Goal: Find specific page/section: Find specific page/section

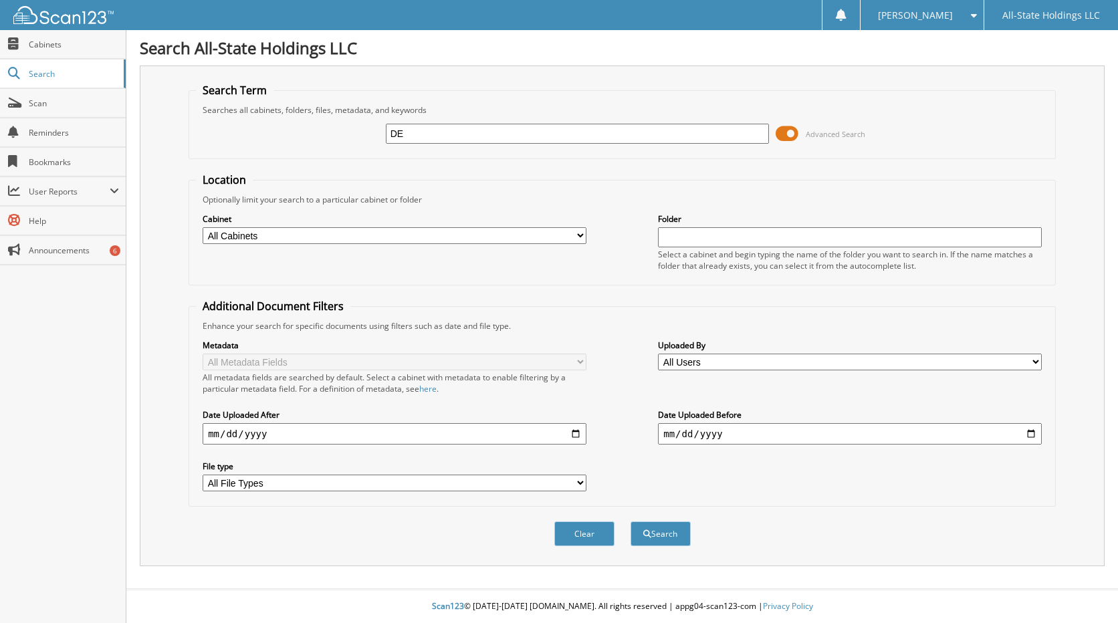
type input "D"
type input "D17278"
click at [630, 521] on button "Search" at bounding box center [660, 533] width 60 height 25
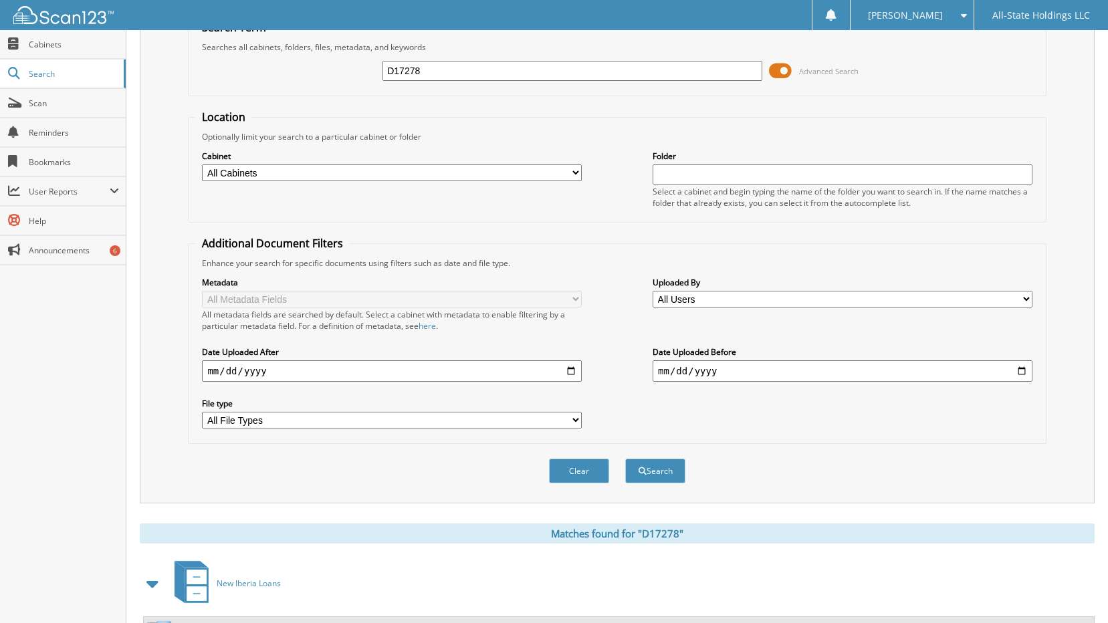
scroll to position [124, 0]
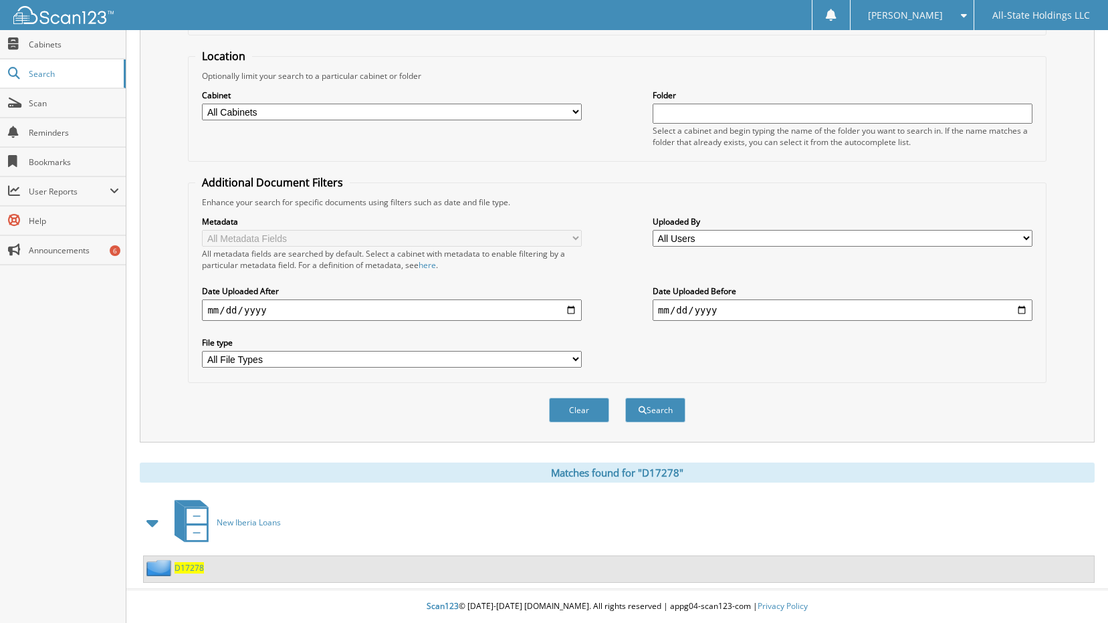
click at [191, 564] on span "D17278" at bounding box center [188, 567] width 29 height 11
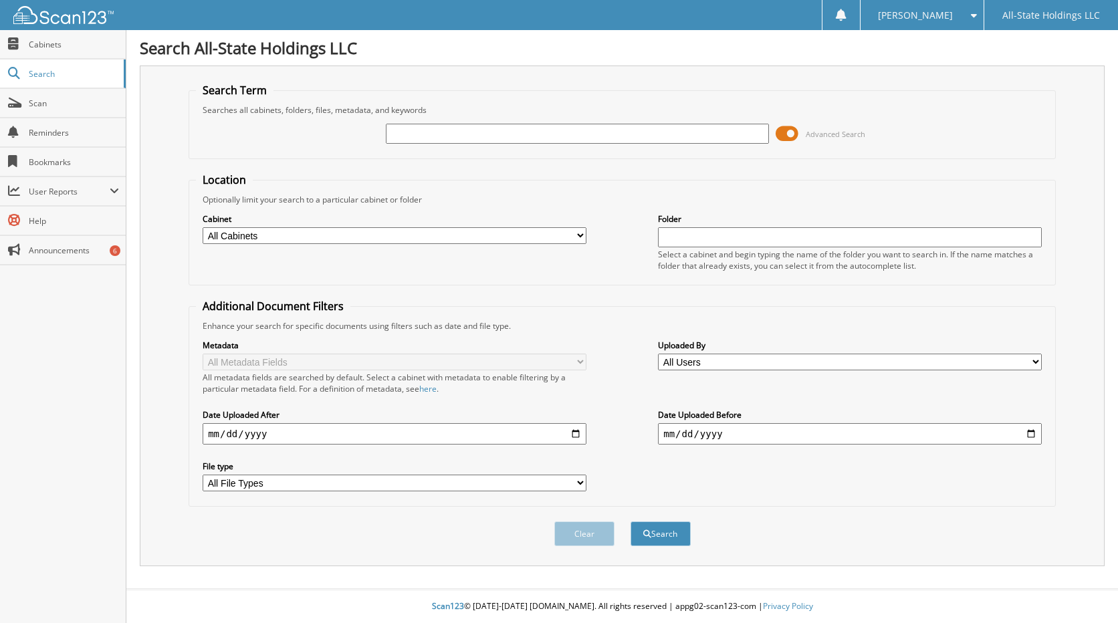
click at [404, 129] on input "text" at bounding box center [578, 134] width 384 height 20
type input "[PERSON_NAME]"
click at [630, 521] on button "Search" at bounding box center [660, 533] width 60 height 25
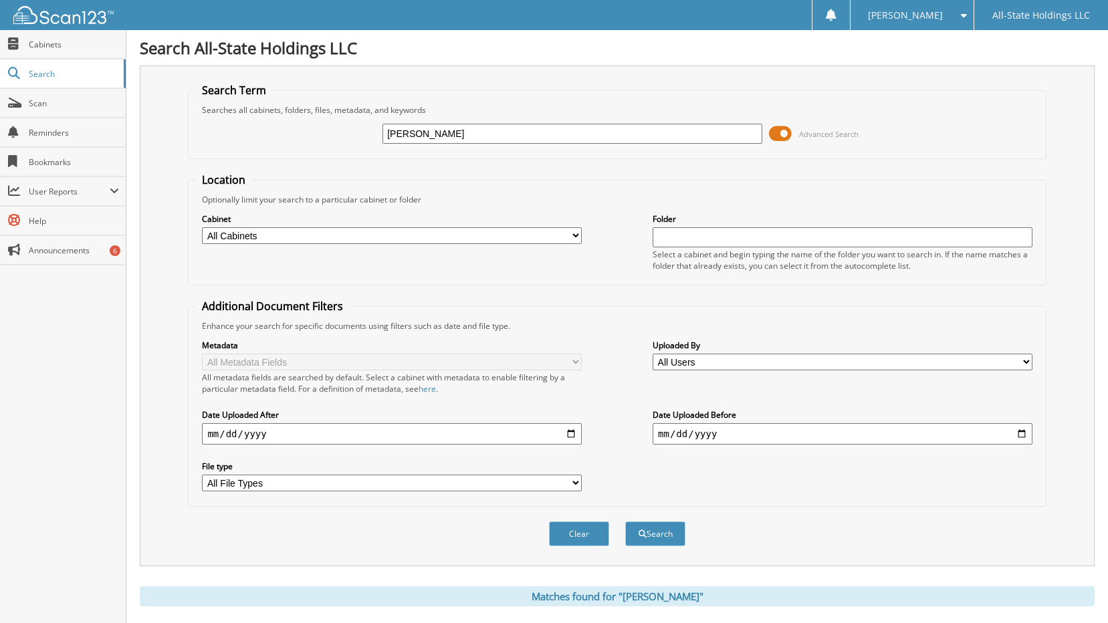
drag, startPoint x: 488, startPoint y: 130, endPoint x: 266, endPoint y: 130, distance: 222.0
click at [268, 130] on div "WANEKA SMOTHERS Advanced Search" at bounding box center [616, 134] width 843 height 36
type input "X17287"
click at [625, 521] on button "Search" at bounding box center [655, 533] width 60 height 25
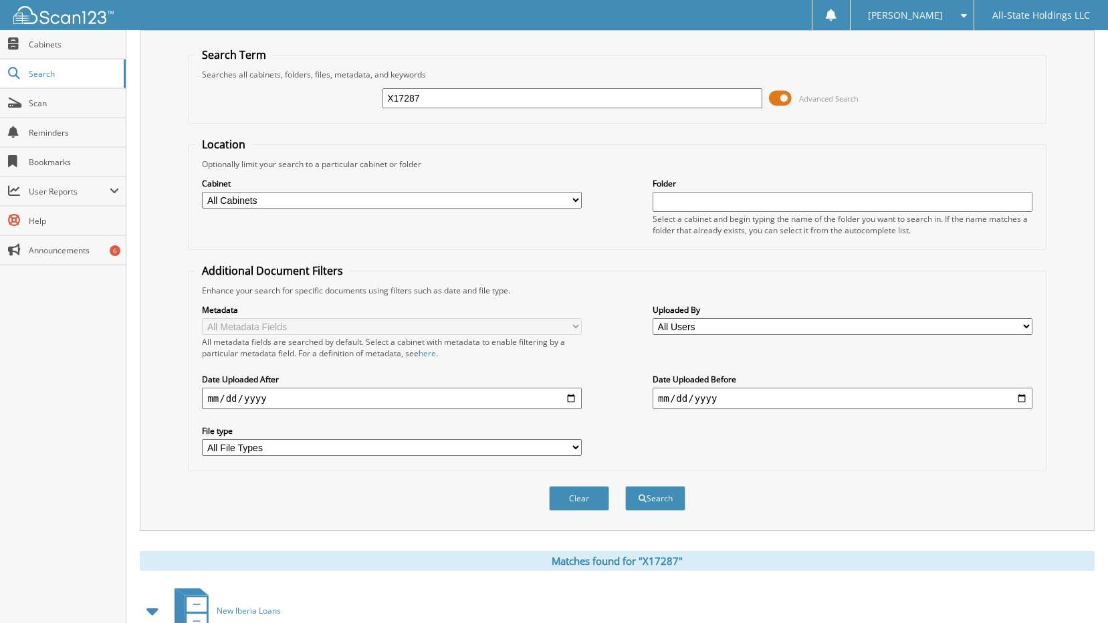
scroll to position [124, 0]
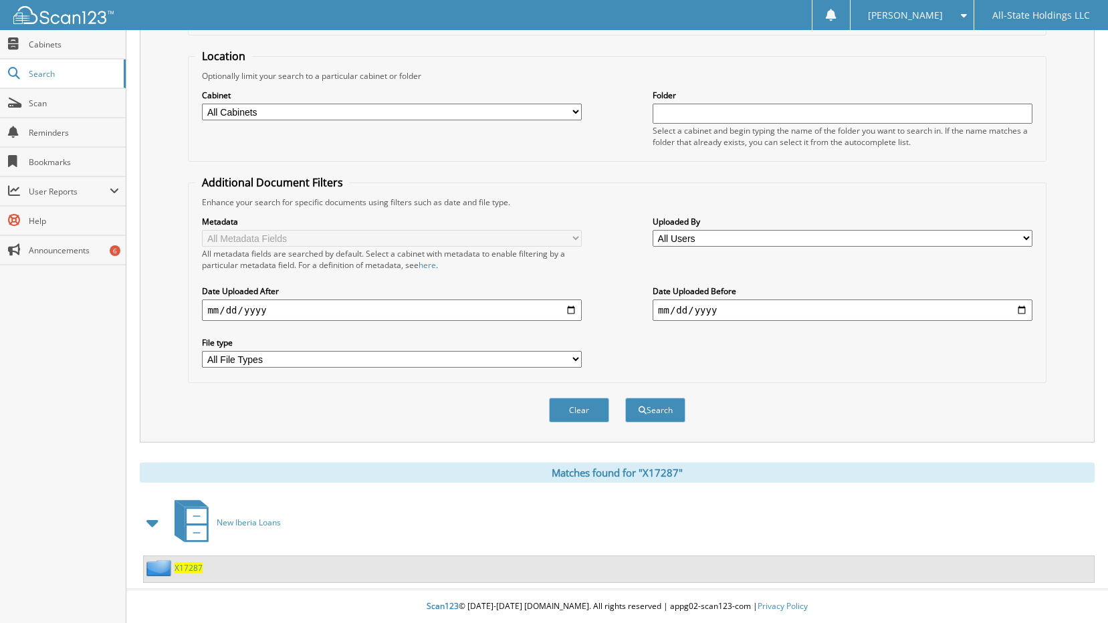
click at [201, 566] on span "X17287" at bounding box center [188, 567] width 28 height 11
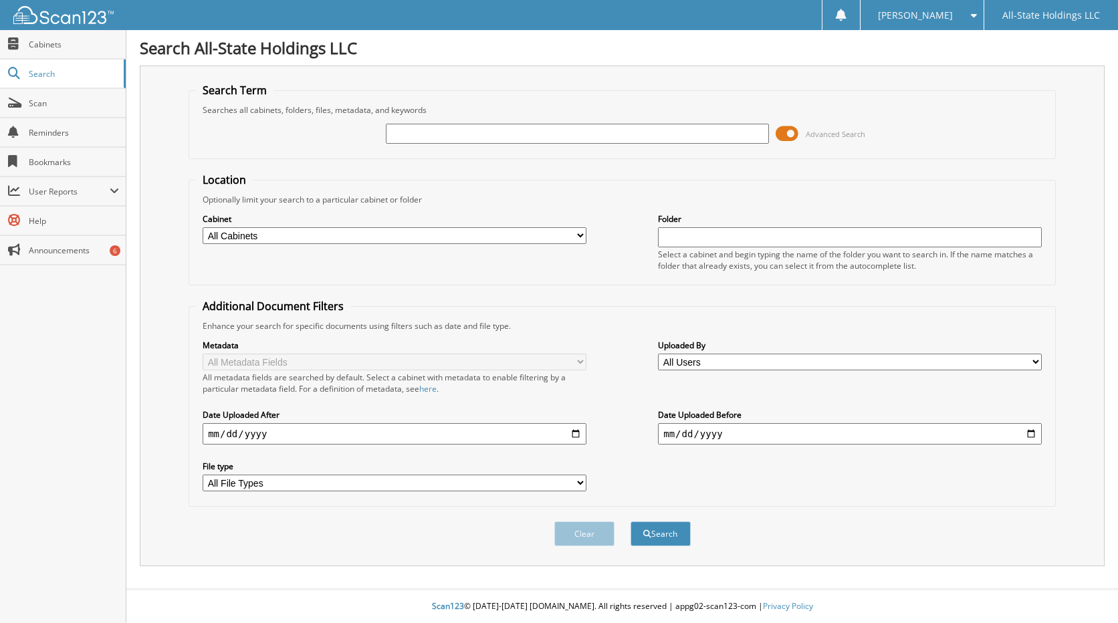
click at [408, 137] on input "text" at bounding box center [578, 134] width 384 height 20
type input "X17285"
click at [630, 521] on button "Search" at bounding box center [660, 533] width 60 height 25
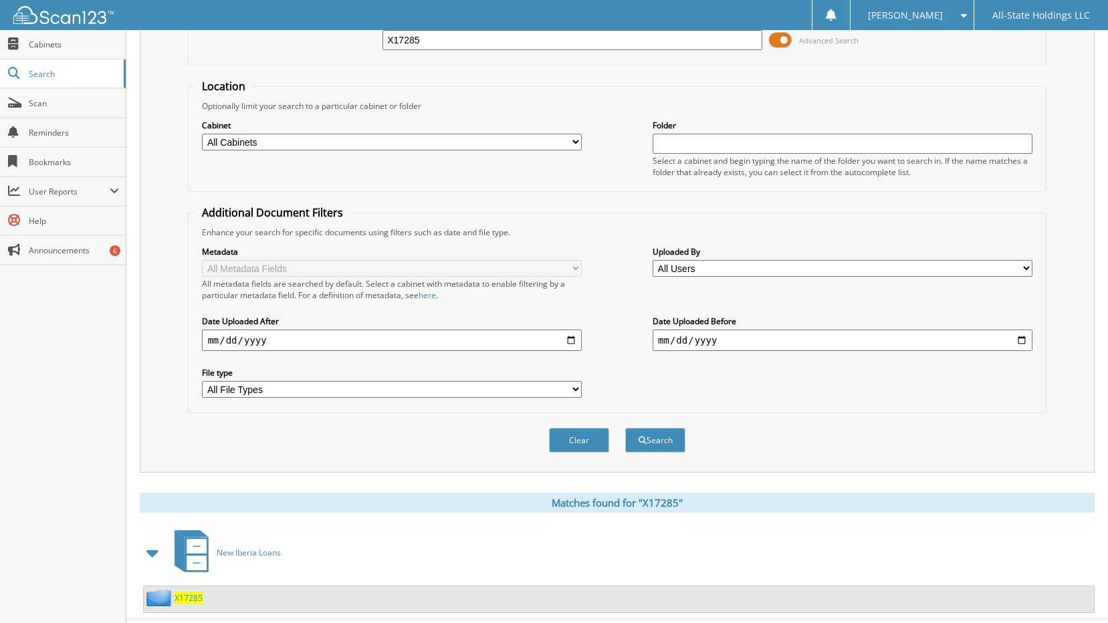
scroll to position [124, 0]
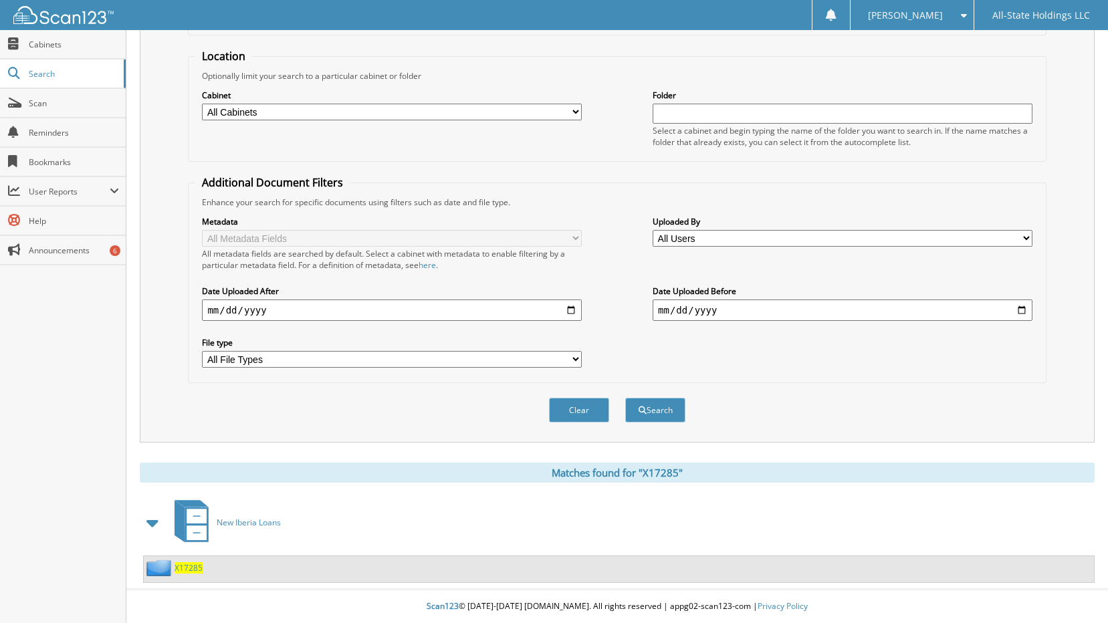
click at [189, 570] on span "X17285" at bounding box center [188, 567] width 28 height 11
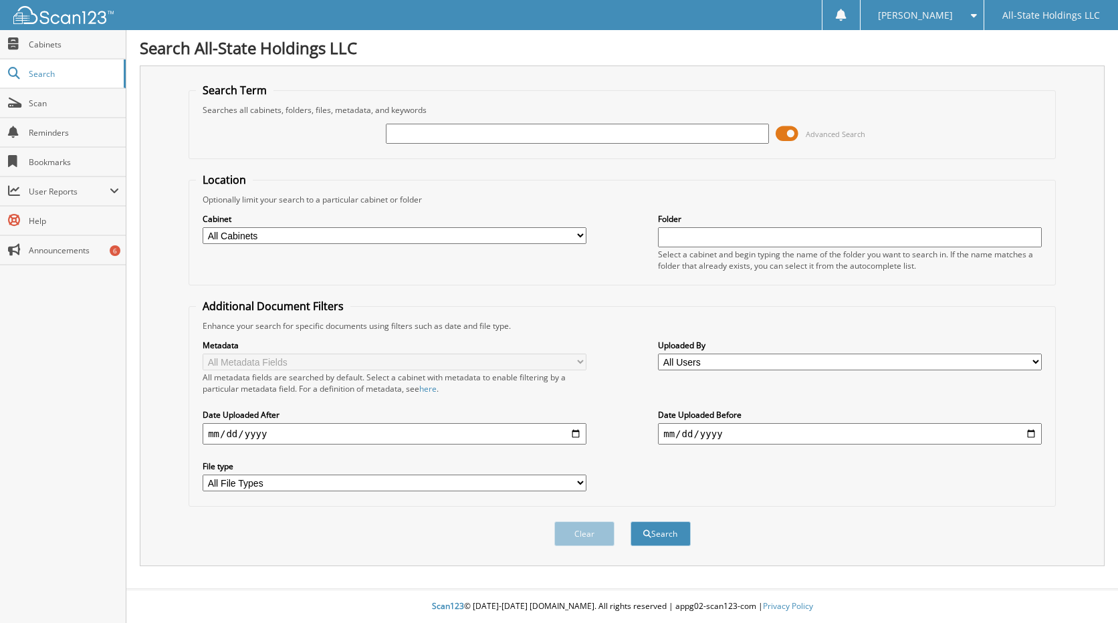
click at [506, 126] on input "text" at bounding box center [578, 134] width 384 height 20
type input "X17273"
click at [630, 521] on button "Search" at bounding box center [660, 533] width 60 height 25
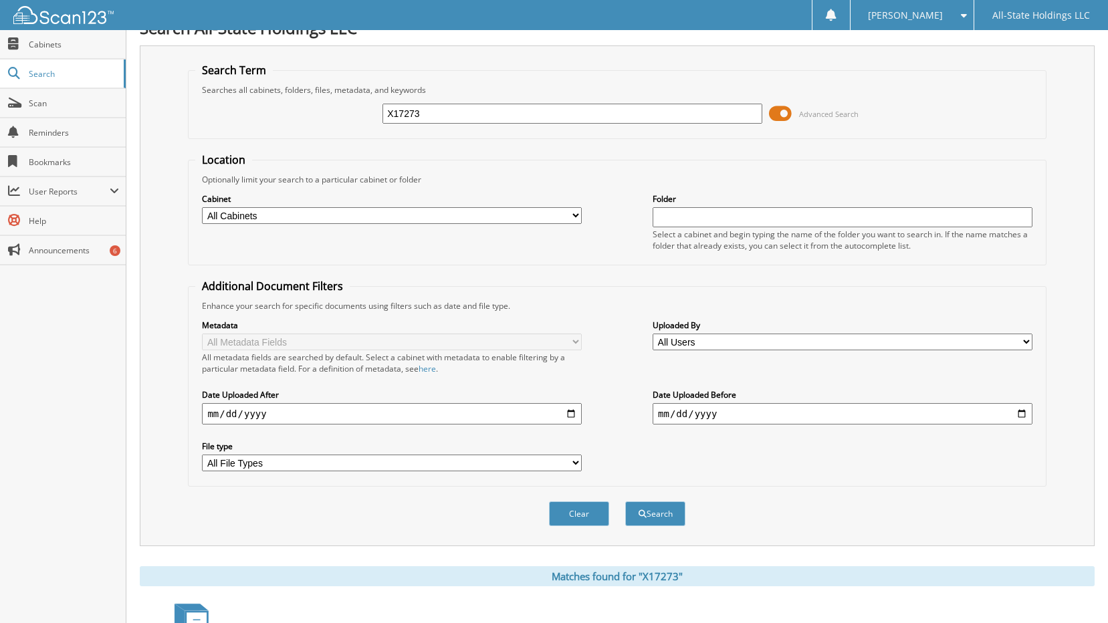
scroll to position [124, 0]
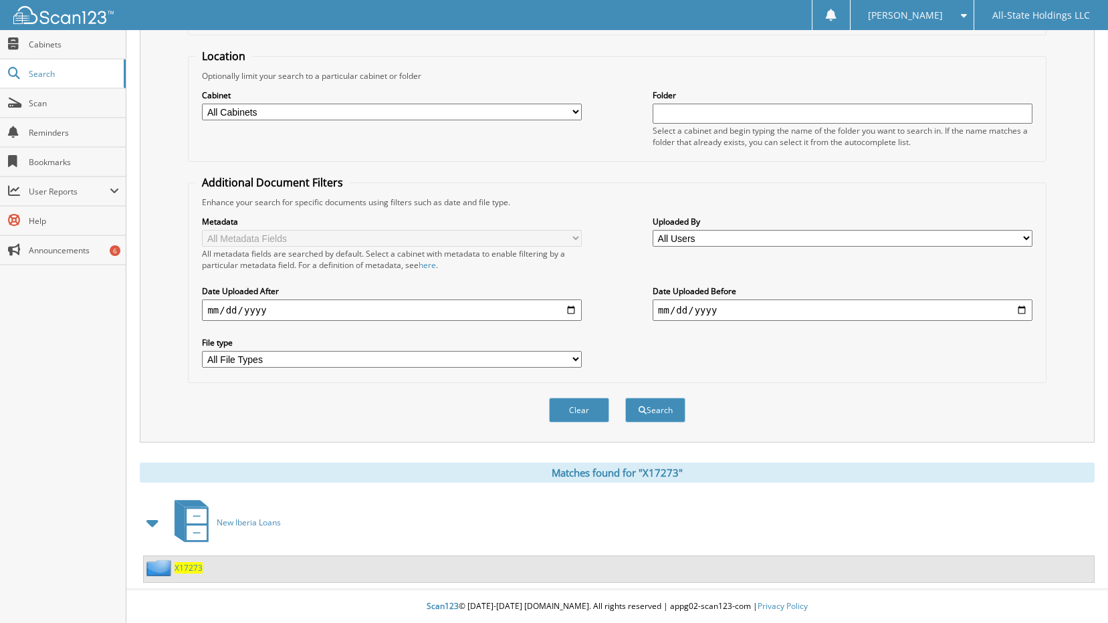
click at [187, 567] on span "X17273" at bounding box center [188, 567] width 28 height 11
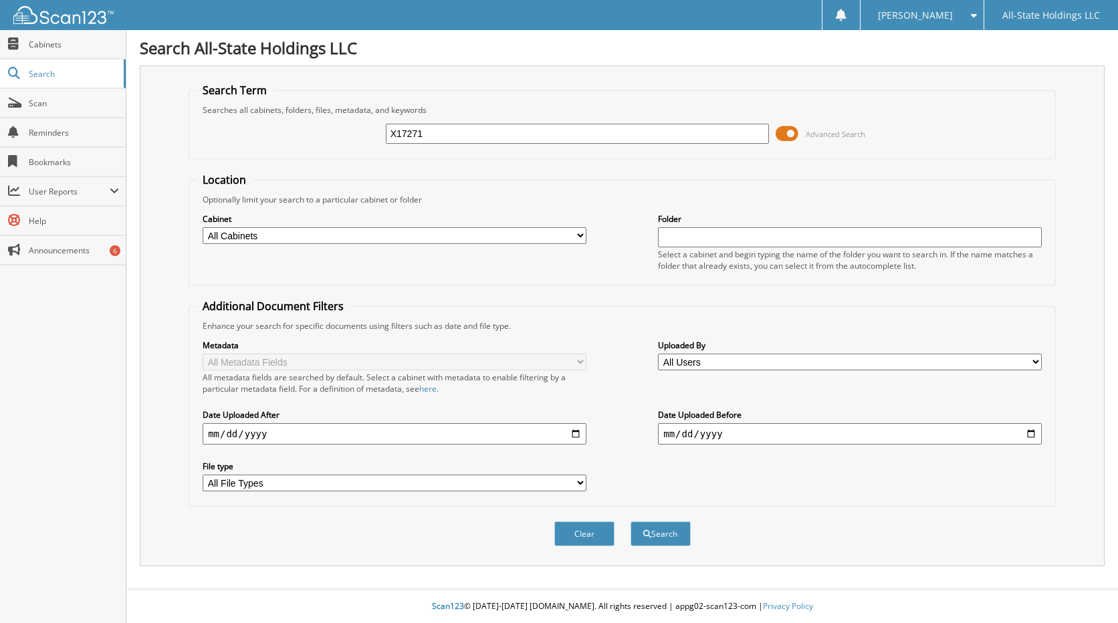
type input "X17271"
click at [630, 521] on button "Search" at bounding box center [660, 533] width 60 height 25
